Goal: Information Seeking & Learning: Check status

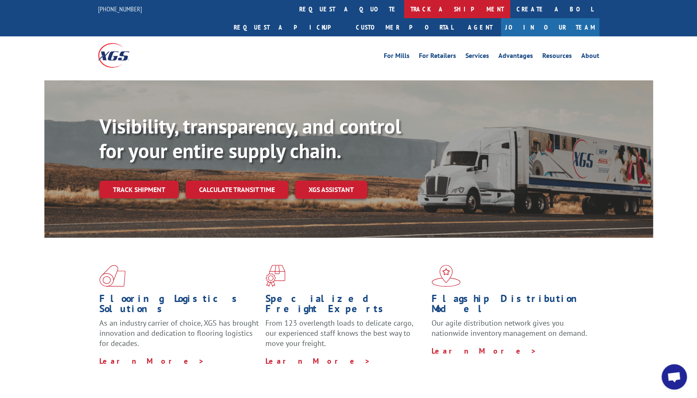
click at [404, 10] on link "track a shipment" at bounding box center [457, 9] width 106 height 18
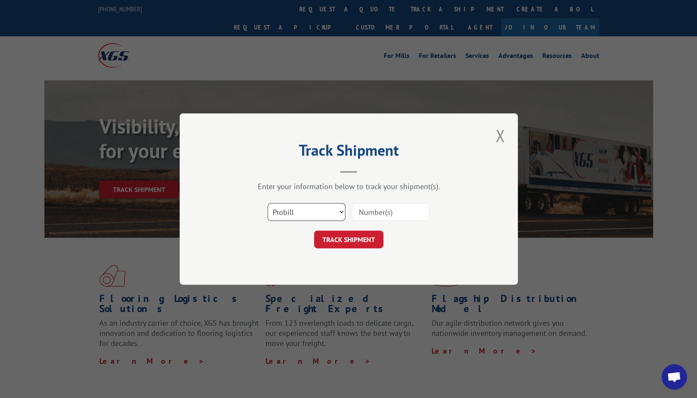
click at [310, 212] on select "Select category... Probill BOL PO" at bounding box center [307, 212] width 78 height 18
select select "bol"
click at [268, 203] on select "Select category... Probill BOL PO" at bounding box center [307, 212] width 78 height 18
click at [371, 208] on input at bounding box center [391, 212] width 78 height 18
type input "5437370"
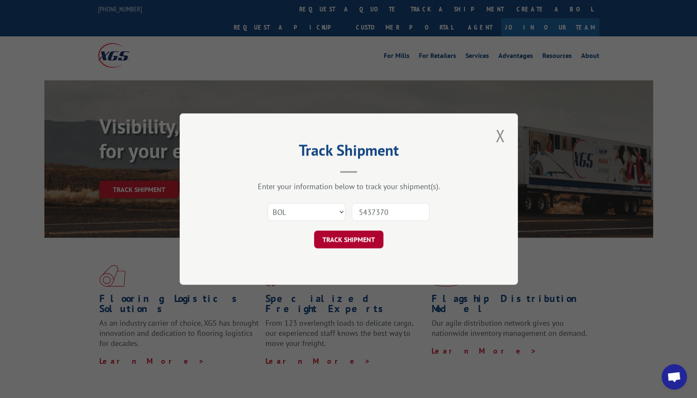
click at [341, 238] on button "TRACK SHIPMENT" at bounding box center [348, 240] width 69 height 18
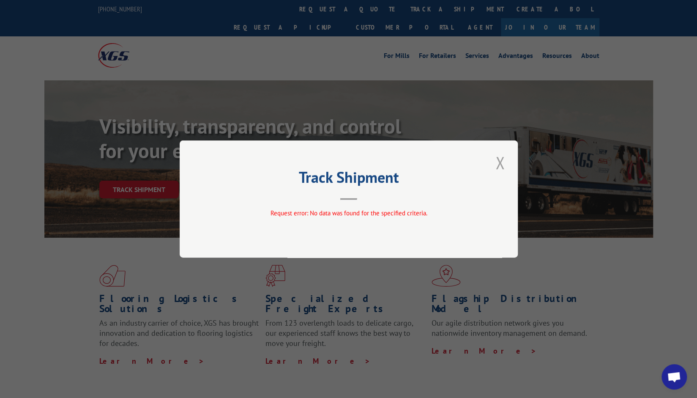
click at [501, 162] on button "Close modal" at bounding box center [500, 162] width 14 height 23
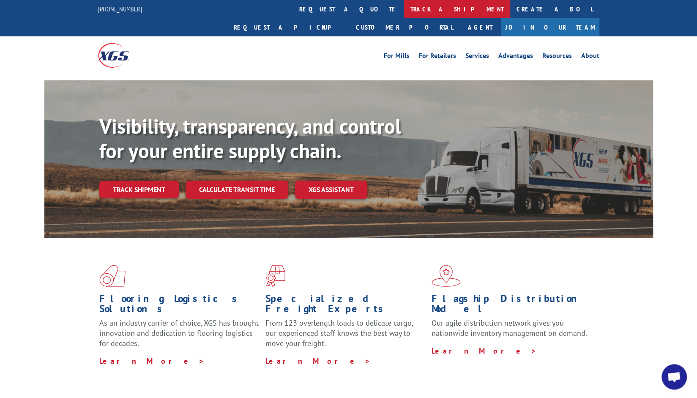
click at [404, 3] on link "track a shipment" at bounding box center [457, 9] width 106 height 18
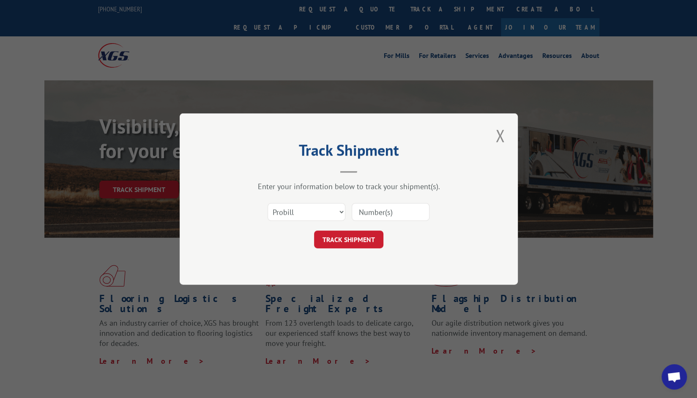
click at [398, 213] on input at bounding box center [391, 212] width 78 height 18
click at [280, 215] on select "Select category... Probill BOL PO" at bounding box center [307, 212] width 78 height 18
select select "bol"
click at [268, 203] on select "Select category... Probill BOL PO" at bounding box center [307, 212] width 78 height 18
click at [384, 210] on input at bounding box center [391, 212] width 78 height 18
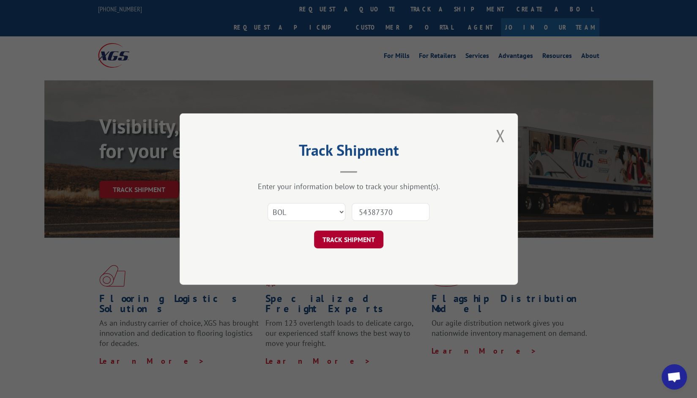
type input "54387370"
click at [364, 235] on button "TRACK SHIPMENT" at bounding box center [348, 240] width 69 height 18
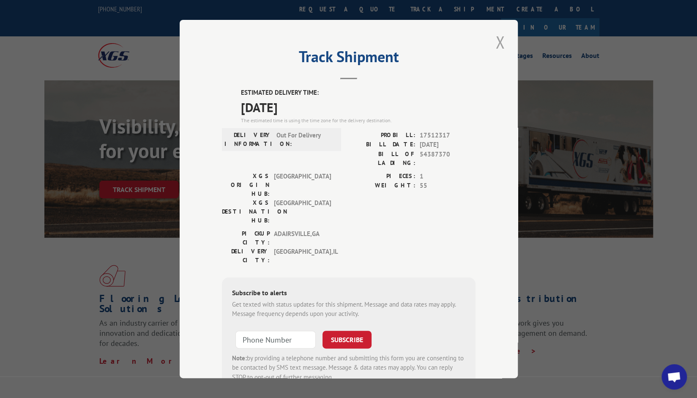
click at [500, 38] on button "Close modal" at bounding box center [500, 41] width 14 height 23
